Goal: Task Accomplishment & Management: Use online tool/utility

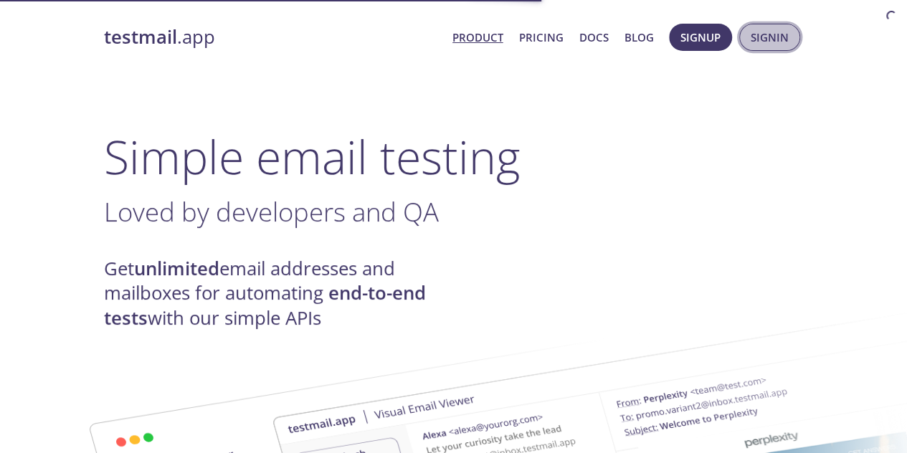
click at [784, 41] on span "Signin" at bounding box center [770, 37] width 38 height 19
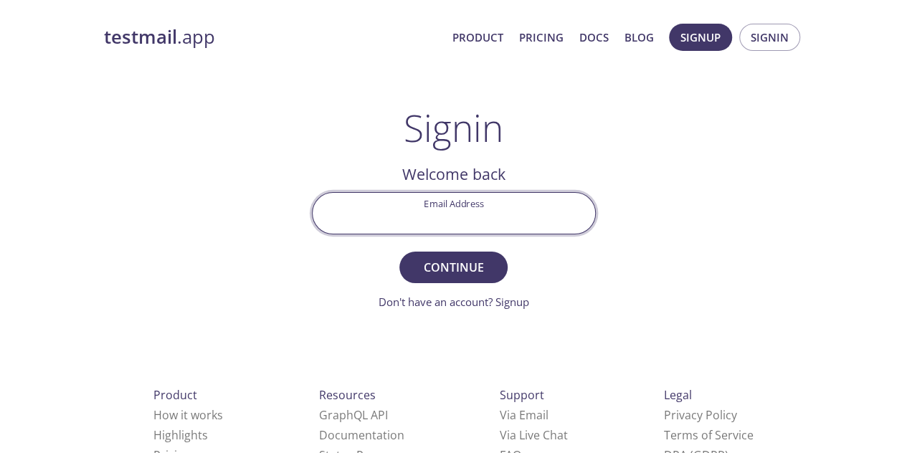
click at [467, 222] on input "Email Address" at bounding box center [454, 213] width 282 height 41
type input "[EMAIL_ADDRESS][DOMAIN_NAME]"
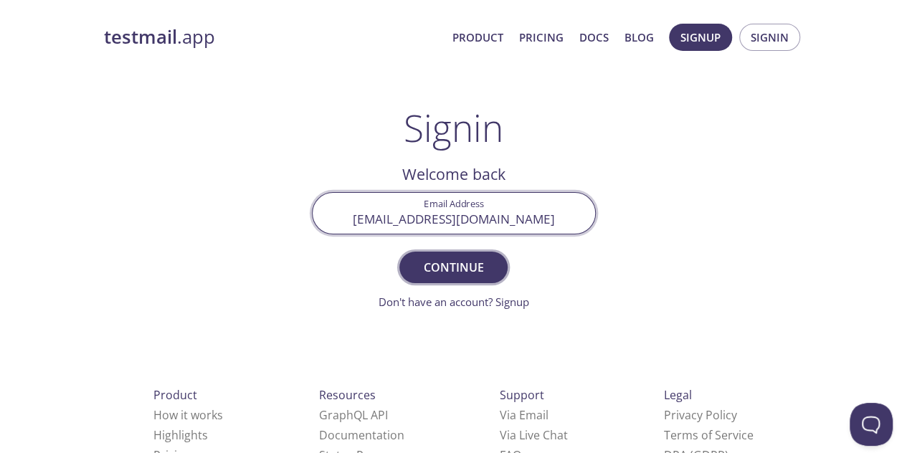
click at [468, 279] on button "Continue" at bounding box center [453, 268] width 108 height 32
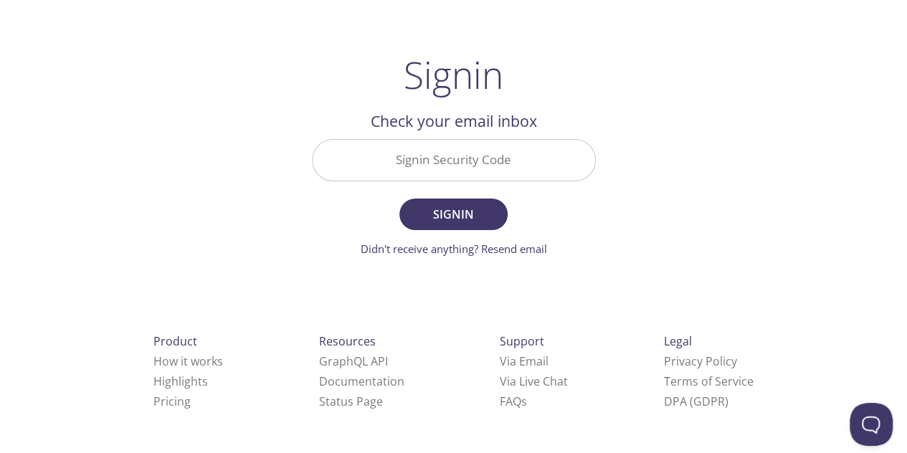
scroll to position [52, 0]
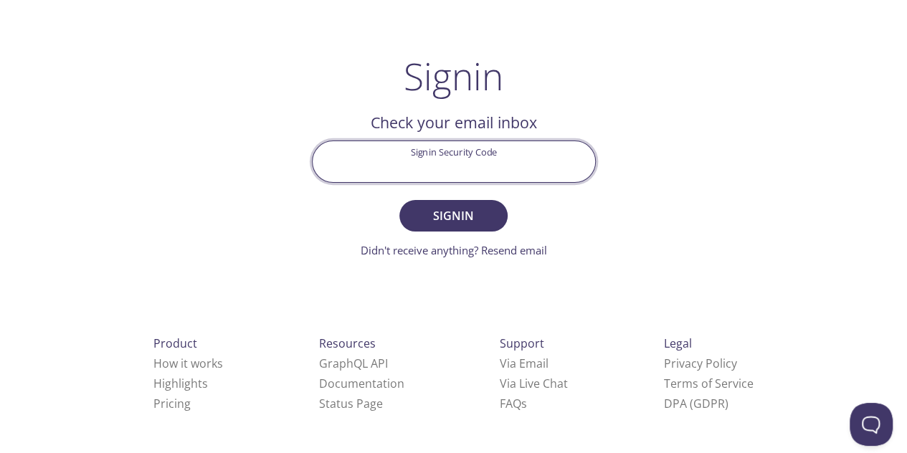
click at [482, 171] on input "Signin Security Code" at bounding box center [454, 161] width 282 height 41
click at [472, 173] on input "Signin Security Code" at bounding box center [454, 161] width 282 height 41
type input "b"
type input "BHP4J6K"
click at [399, 200] on button "Signin" at bounding box center [453, 216] width 108 height 32
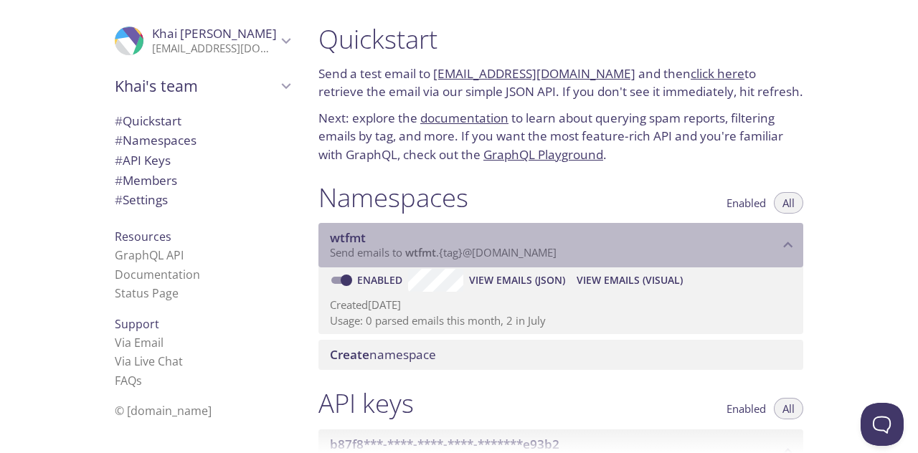
click at [462, 260] on div "wtfmt Send emails to wtfmt . {tag} @[DOMAIN_NAME]" at bounding box center [560, 245] width 485 height 44
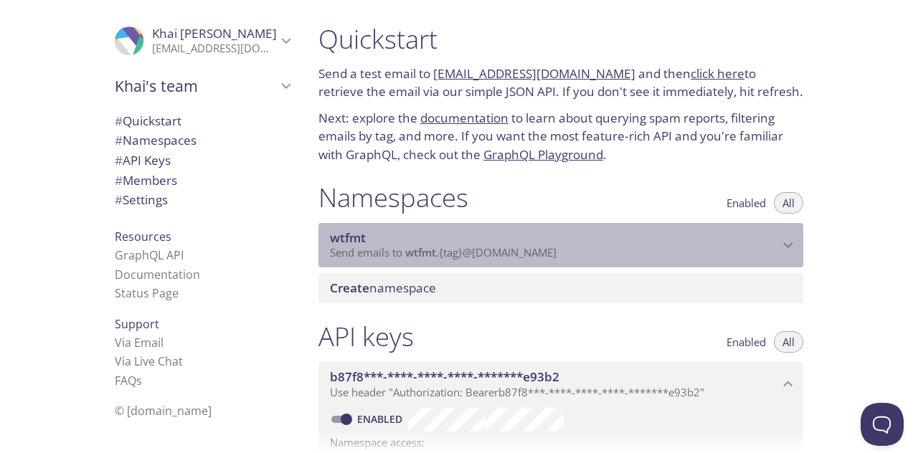
click at [513, 260] on div "wtfmt Send emails to wtfmt . {tag} @[DOMAIN_NAME]" at bounding box center [560, 245] width 485 height 44
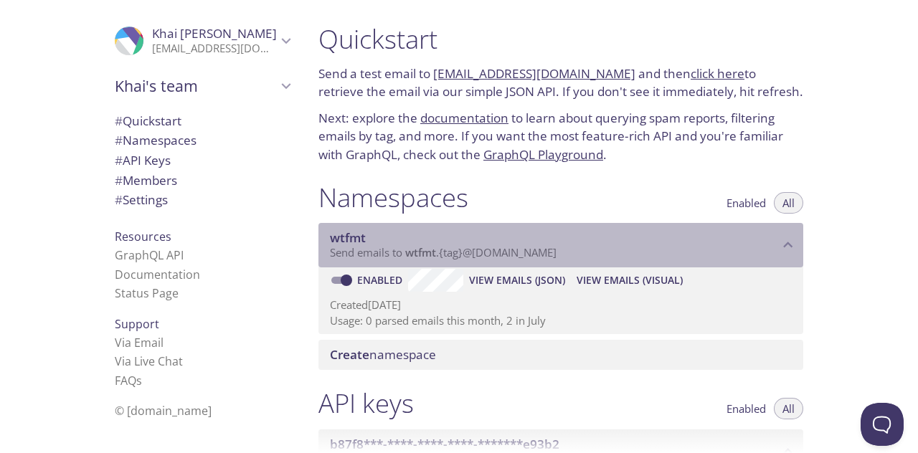
drag, startPoint x: 406, startPoint y: 252, endPoint x: 611, endPoint y: 255, distance: 205.1
click at [611, 255] on p "Send emails to wtfmt . {tag} @[DOMAIN_NAME]" at bounding box center [554, 253] width 449 height 14
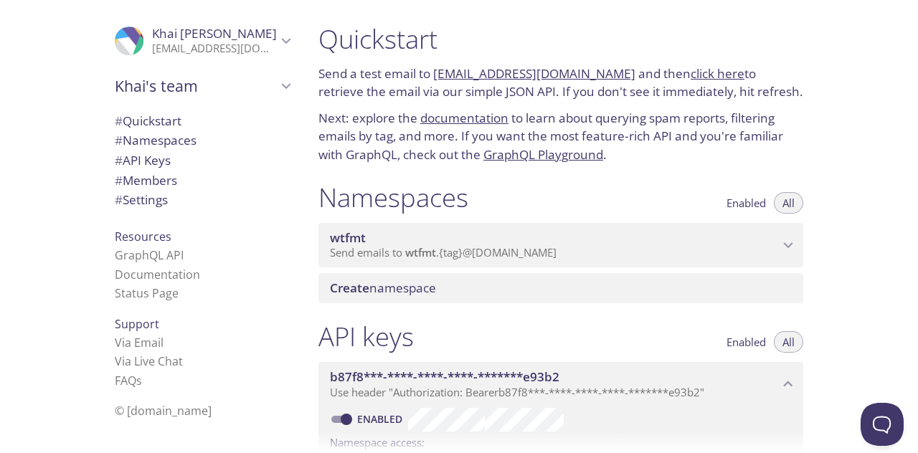
drag, startPoint x: 432, startPoint y: 75, endPoint x: 609, endPoint y: 62, distance: 177.6
click at [609, 62] on div "Quickstart Send a test email to [EMAIL_ADDRESS][DOMAIN_NAME] and then click her…" at bounding box center [561, 93] width 508 height 158
copy p "[EMAIL_ADDRESS][DOMAIN_NAME]"
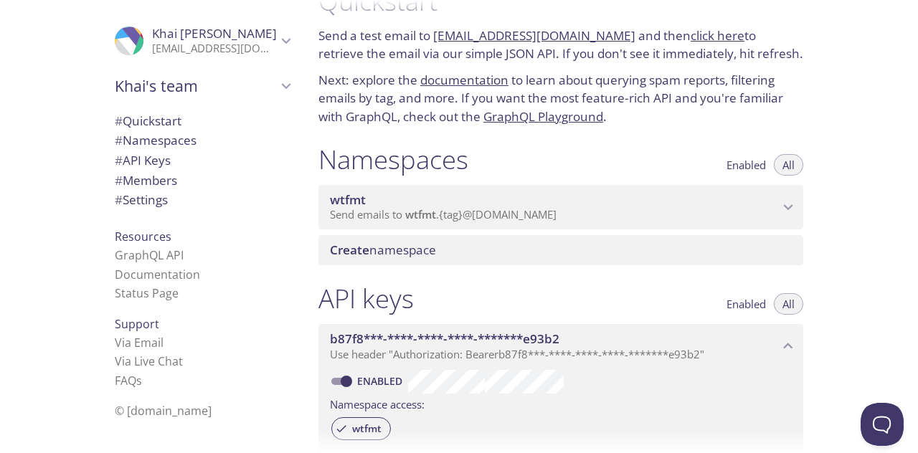
scroll to position [37, 0]
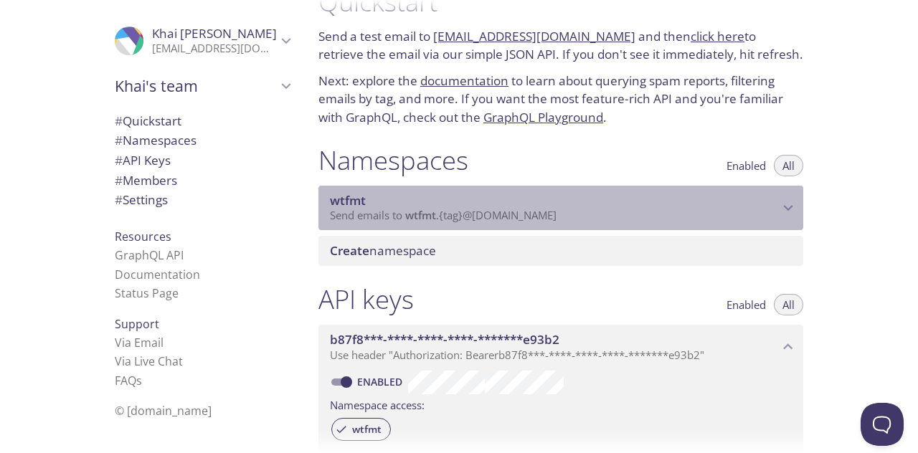
click at [757, 201] on span "wtfmt" at bounding box center [554, 201] width 449 height 16
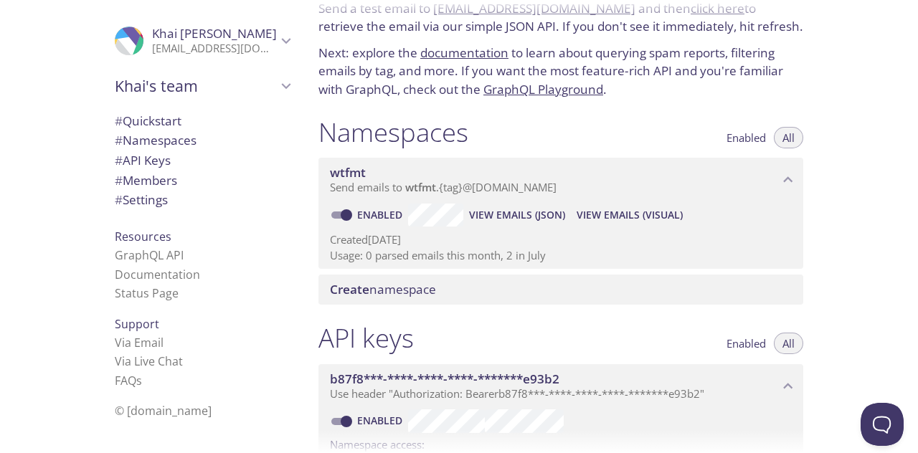
scroll to position [68, 0]
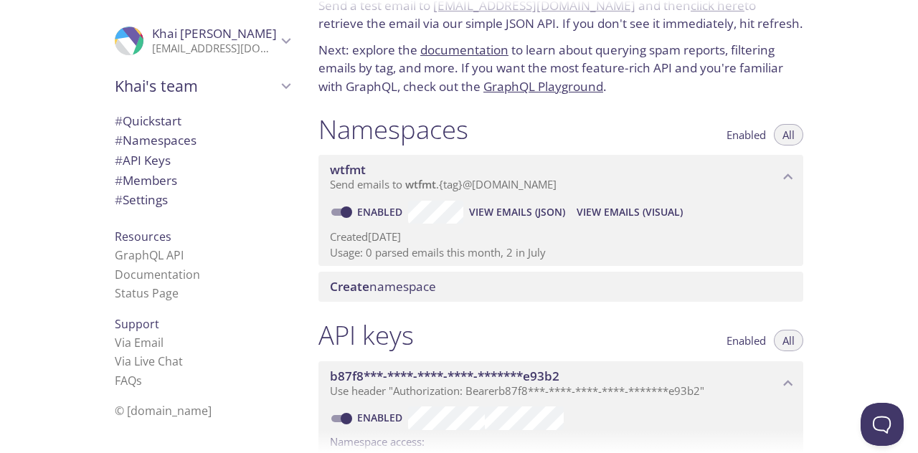
click at [409, 250] on p "Usage: 0 parsed emails this month, 2 in July" at bounding box center [561, 252] width 462 height 15
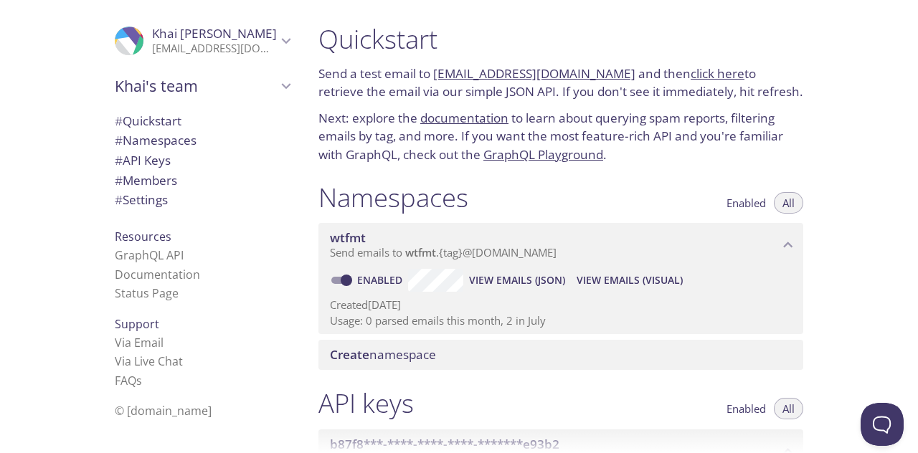
copy p "[EMAIL_ADDRESS][DOMAIN_NAME]"
click at [492, 280] on span "View Emails (JSON)" at bounding box center [517, 280] width 96 height 17
